Goal: Task Accomplishment & Management: Complete application form

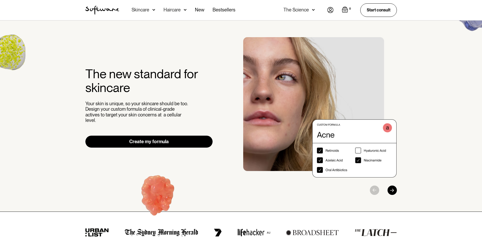
click at [329, 10] on img at bounding box center [330, 10] width 6 height 6
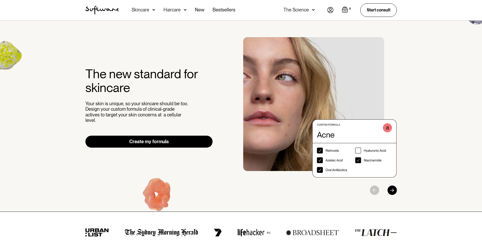
click at [329, 10] on img at bounding box center [330, 10] width 6 height 6
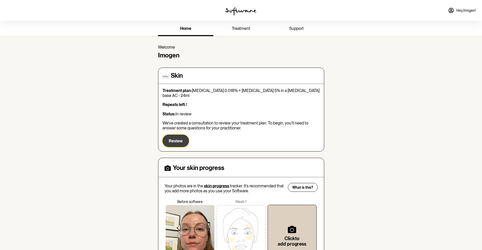
click at [179, 138] on span "Review" at bounding box center [176, 140] width 14 height 5
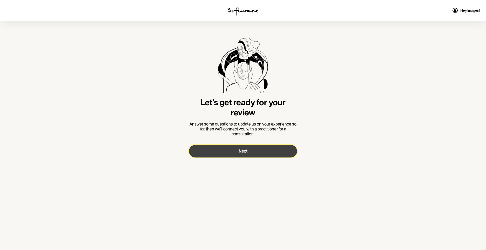
click at [270, 155] on button "Next" at bounding box center [243, 151] width 108 height 12
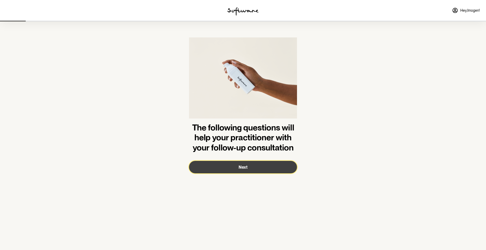
click at [243, 169] on button "Next" at bounding box center [243, 167] width 108 height 12
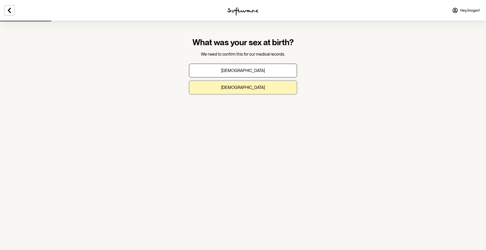
click at [253, 90] on button "[DEMOGRAPHIC_DATA]" at bounding box center [243, 87] width 108 height 14
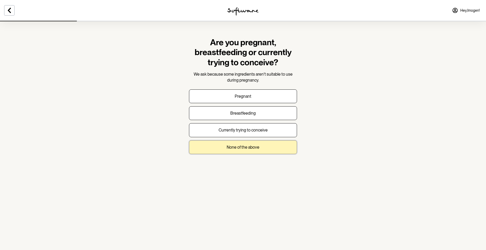
click at [248, 148] on p "None of the above" at bounding box center [243, 147] width 33 height 5
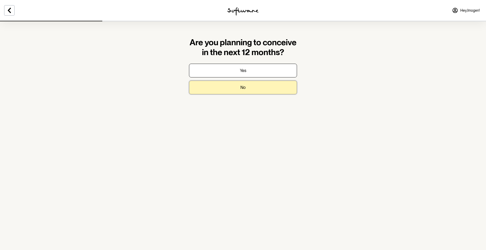
click at [252, 87] on button "No" at bounding box center [243, 87] width 108 height 14
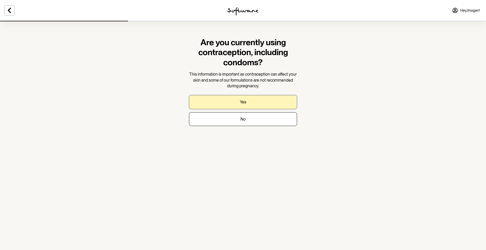
click at [252, 101] on button "Yes" at bounding box center [243, 102] width 108 height 14
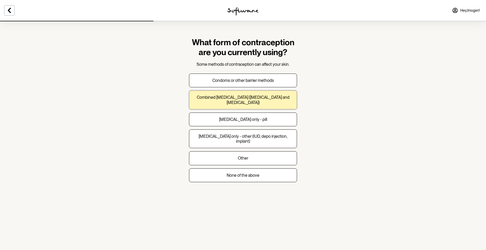
click at [284, 101] on p "Combined oral contraceptive pill (progesterone and oestrogen)" at bounding box center [242, 100] width 99 height 10
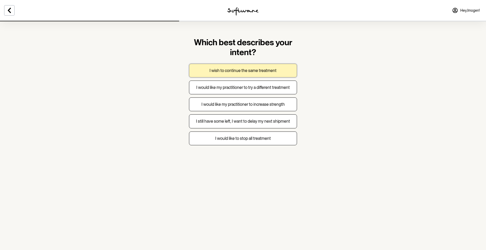
click at [277, 73] on button "I wish to continue the same treatment" at bounding box center [243, 71] width 108 height 14
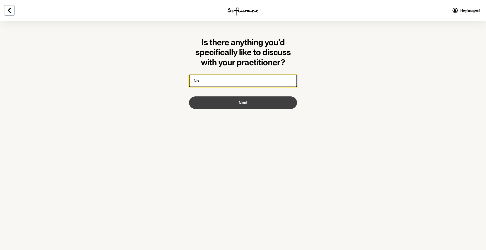
type input "No"
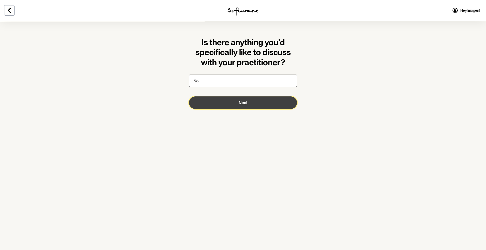
click at [256, 102] on button "Next" at bounding box center [243, 102] width 108 height 12
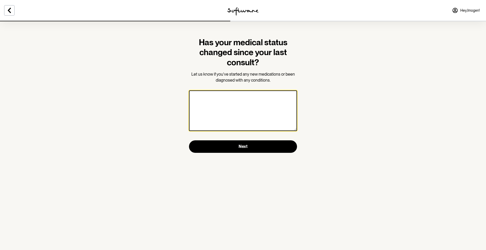
click at [241, 101] on textarea at bounding box center [243, 110] width 108 height 40
type textarea "No"
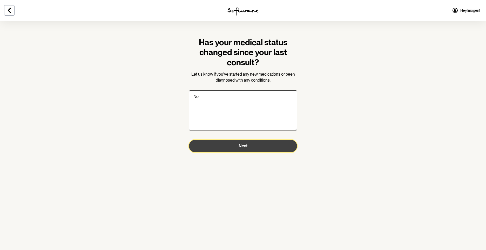
click at [240, 149] on button "Next" at bounding box center [243, 146] width 108 height 12
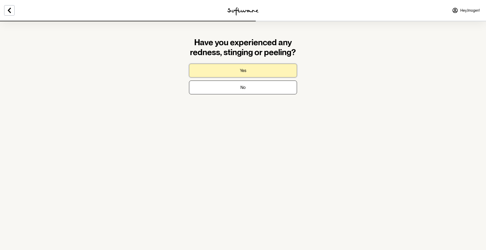
click at [289, 66] on button "Yes" at bounding box center [243, 71] width 108 height 14
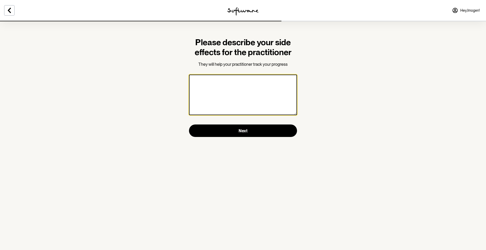
click at [283, 84] on textarea at bounding box center [243, 94] width 108 height 40
type textarea "S"
click at [209, 79] on textarea "Irritation occurs when using the treatment more than" at bounding box center [243, 94] width 108 height 40
click at [262, 86] on textarea "Irritation and inflammation occurs when using the treatment more than" at bounding box center [243, 94] width 108 height 40
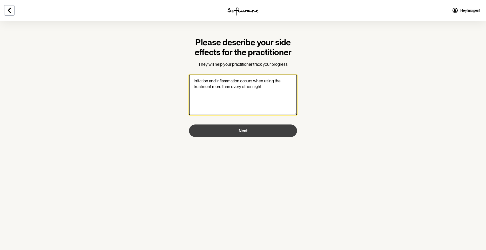
type textarea "Irritation and inflammation occurs when using the treatment more than every oth…"
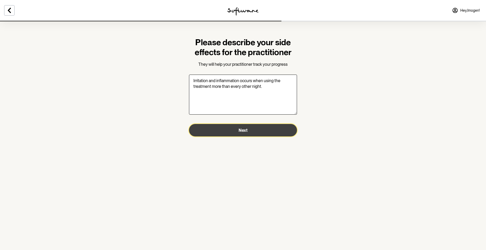
click at [268, 130] on button "Next" at bounding box center [243, 130] width 108 height 12
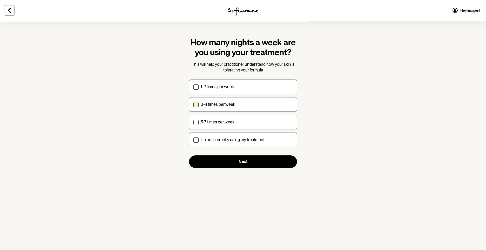
click at [227, 107] on label "3-4 times per week" at bounding box center [243, 104] width 108 height 15
click at [193, 104] on input "3-4 times per week" at bounding box center [193, 104] width 0 height 0
click at [227, 107] on label "3-4 times per week" at bounding box center [243, 104] width 108 height 15
click at [193, 104] on input "3-4 times per week" at bounding box center [193, 104] width 0 height 0
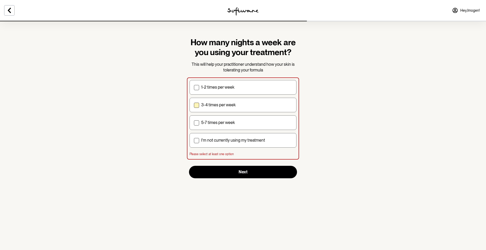
click at [212, 107] on p "3-4 times per week" at bounding box center [218, 104] width 35 height 5
click at [194, 105] on input "3-4 times per week" at bounding box center [194, 105] width 0 height 0
checkbox input "true"
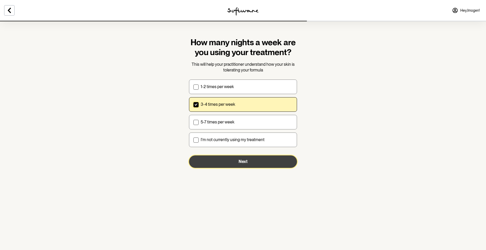
click at [252, 165] on button "Next" at bounding box center [243, 161] width 108 height 12
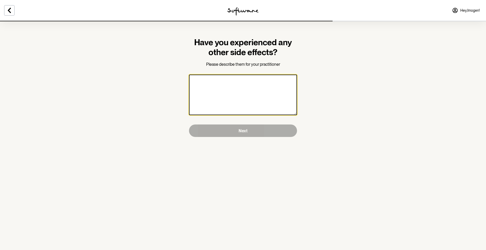
click at [276, 87] on textarea at bounding box center [243, 94] width 108 height 40
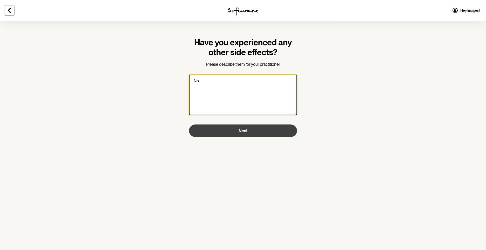
type textarea "No"
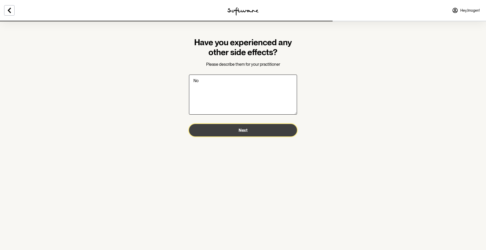
click at [257, 129] on button "Next" at bounding box center [243, 130] width 108 height 12
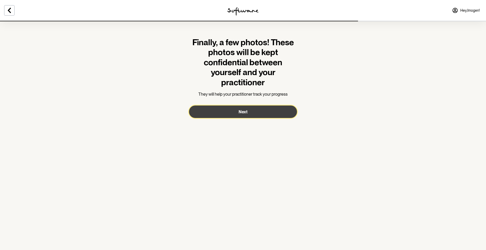
click at [231, 109] on button "Next" at bounding box center [243, 111] width 108 height 12
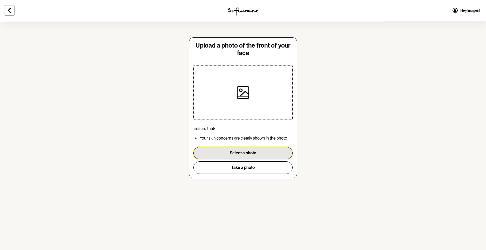
click at [237, 154] on button "Select a photo" at bounding box center [242, 153] width 99 height 12
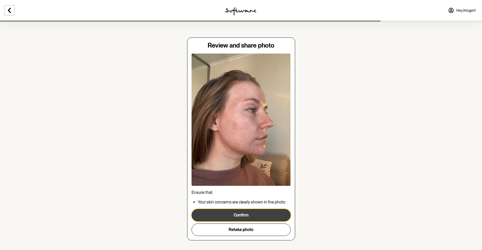
click at [249, 212] on button "Confirm" at bounding box center [241, 215] width 99 height 12
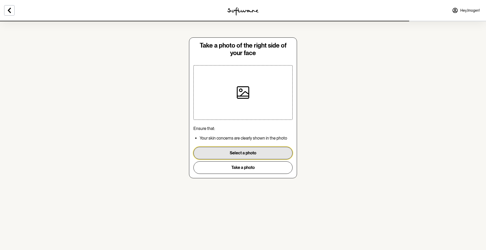
click at [260, 150] on button "Select a photo" at bounding box center [242, 153] width 99 height 12
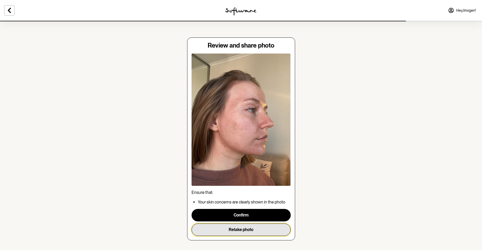
click at [242, 230] on button "Retake photo" at bounding box center [241, 229] width 99 height 12
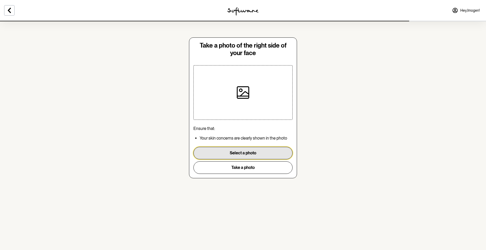
click at [239, 153] on button "Select a photo" at bounding box center [242, 153] width 99 height 12
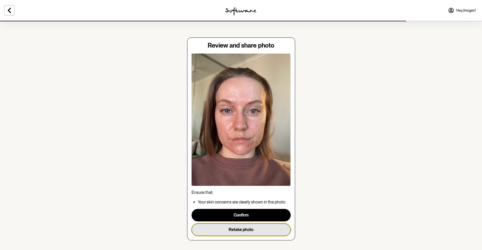
click at [242, 235] on button "Retake photo" at bounding box center [241, 229] width 99 height 12
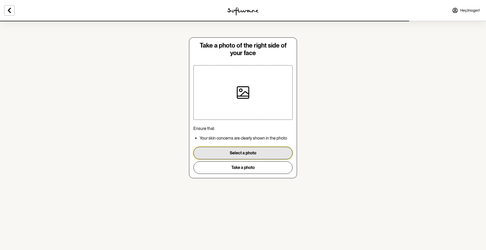
click at [242, 152] on button "Select a photo" at bounding box center [242, 153] width 99 height 12
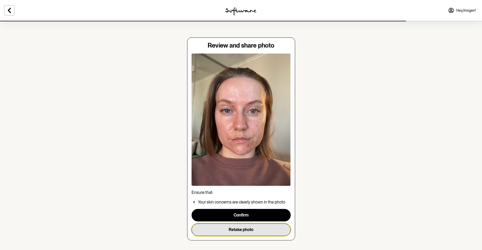
click at [241, 233] on button "Retake photo" at bounding box center [241, 229] width 99 height 12
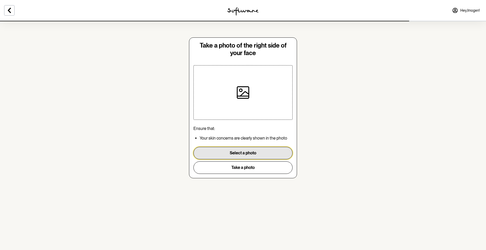
click at [231, 158] on button "Select a photo" at bounding box center [242, 153] width 99 height 12
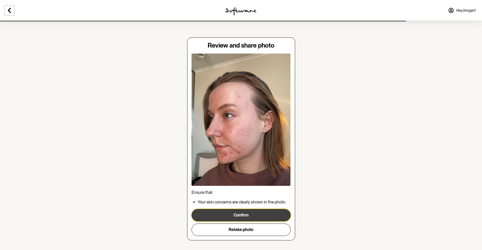
click at [248, 221] on button "Confirm" at bounding box center [241, 215] width 99 height 12
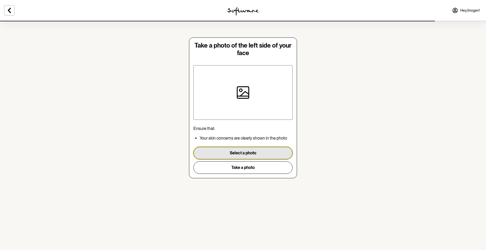
click at [246, 152] on button "Select a photo" at bounding box center [242, 153] width 99 height 12
click at [266, 152] on button "Select a photo" at bounding box center [242, 153] width 99 height 12
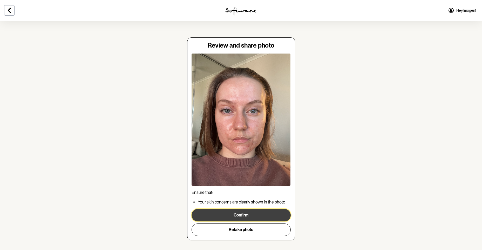
click at [256, 219] on button "Confirm" at bounding box center [241, 215] width 99 height 12
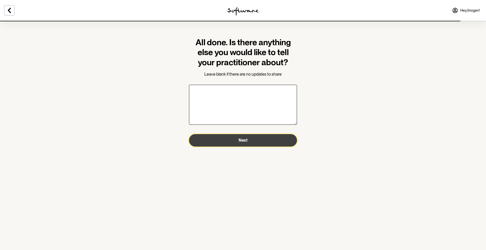
click at [222, 137] on button "Next" at bounding box center [243, 140] width 108 height 12
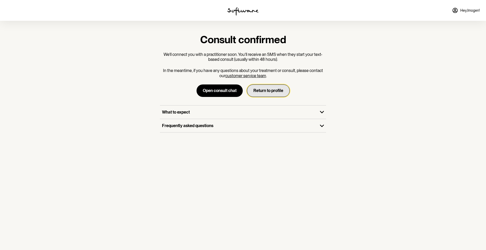
click at [266, 90] on button "Return to profile" at bounding box center [268, 90] width 43 height 12
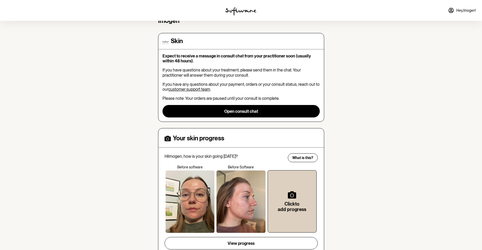
scroll to position [26, 0]
